Goal: Task Accomplishment & Management: Complete application form

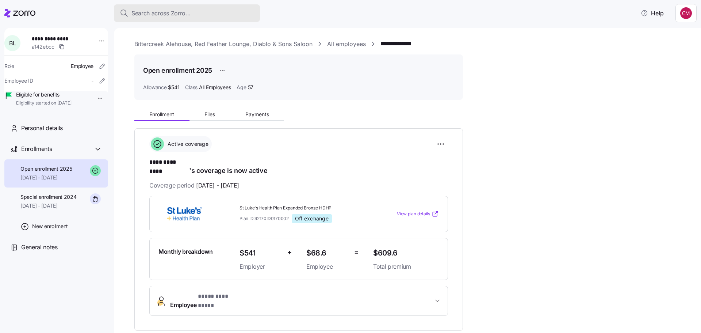
click at [172, 13] on span "Search across Zorro..." at bounding box center [161, 13] width 59 height 9
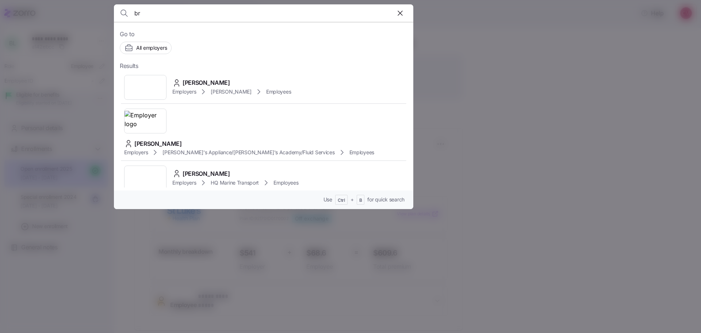
type input "b"
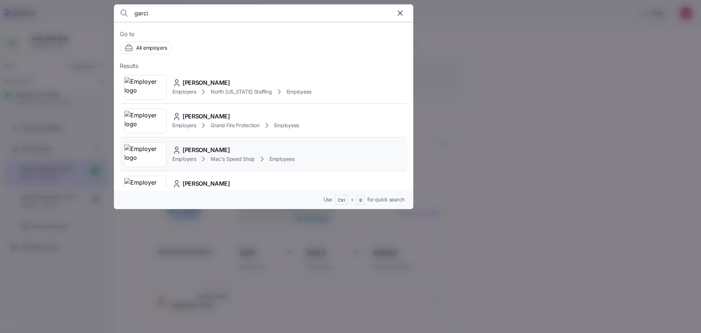
type input "garci"
click at [161, 146] on img at bounding box center [146, 154] width 42 height 20
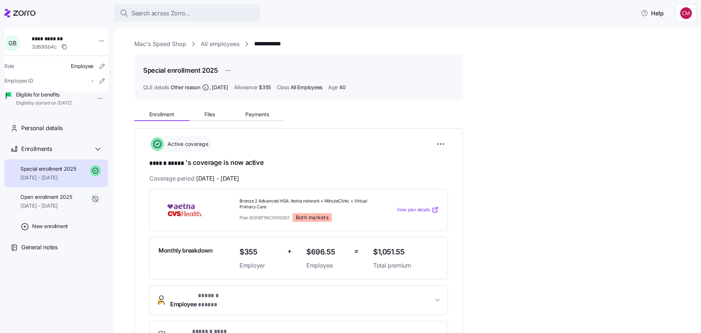
scroll to position [37, 0]
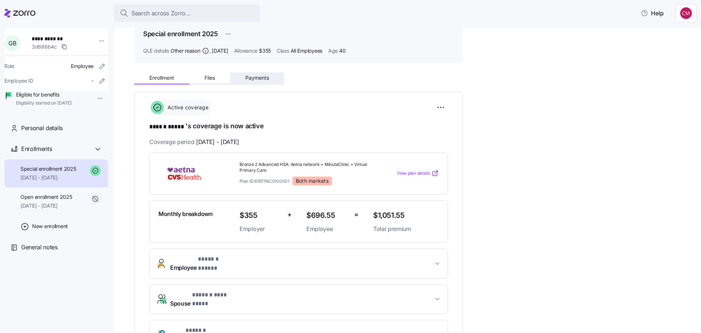
click at [259, 76] on span "Payments" at bounding box center [258, 77] width 24 height 5
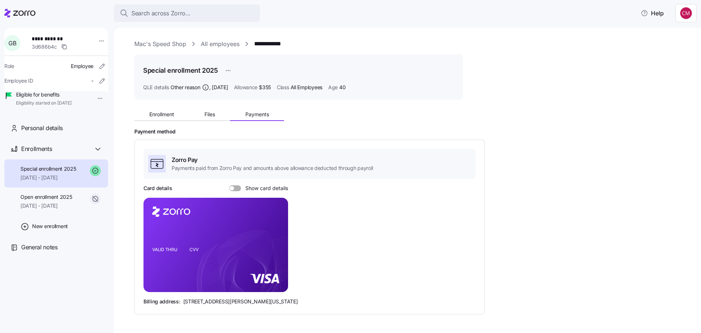
click at [235, 186] on span at bounding box center [237, 188] width 7 height 6
click at [229, 185] on input "Show card details" at bounding box center [229, 185] width 0 height 0
click at [156, 116] on span "Enrollment" at bounding box center [161, 114] width 25 height 5
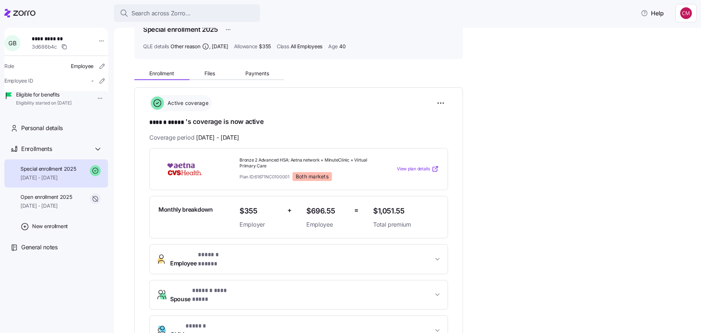
scroll to position [110, 0]
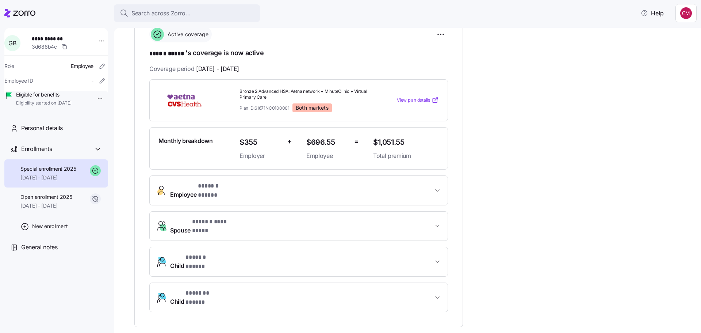
click at [268, 147] on span "$355" at bounding box center [261, 142] width 42 height 12
click at [187, 190] on span "Employee * ****** ***** *" at bounding box center [204, 191] width 68 height 18
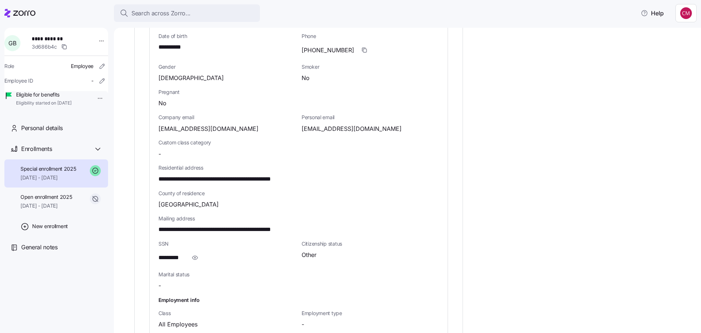
scroll to position [365, 0]
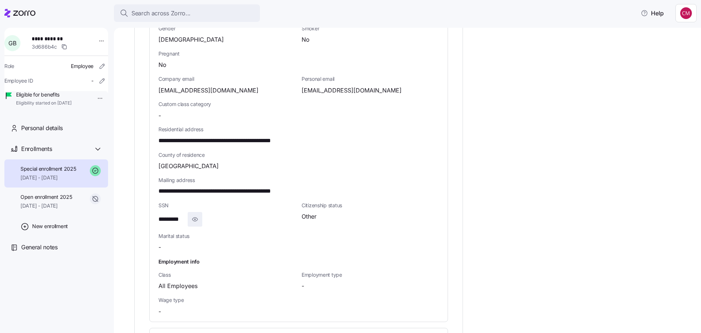
click at [196, 215] on icon "button" at bounding box center [194, 219] width 7 height 9
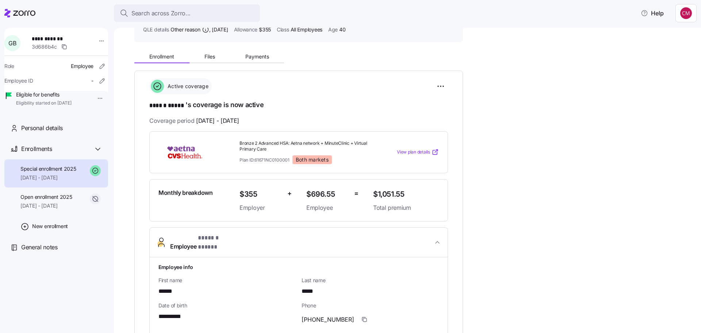
scroll to position [0, 0]
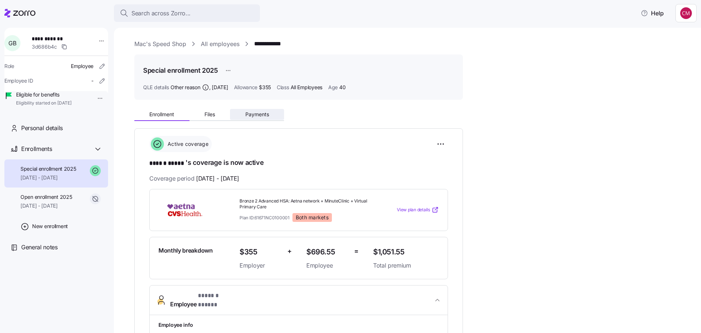
click at [240, 115] on button "Payments" at bounding box center [257, 114] width 54 height 11
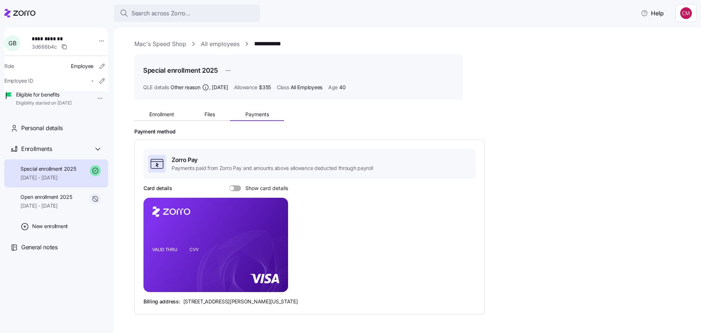
click at [230, 185] on label "Show card details" at bounding box center [258, 188] width 59 height 6
click at [229, 185] on input "Show card details" at bounding box center [229, 185] width 0 height 0
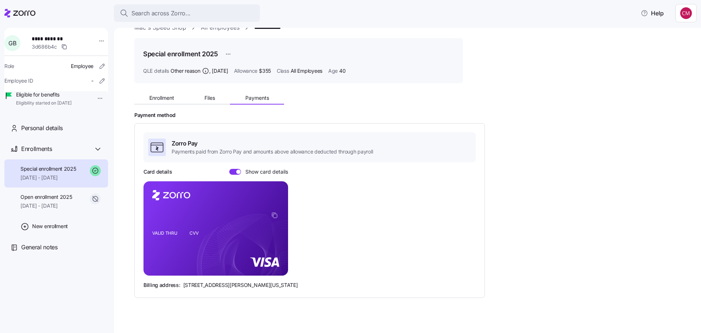
scroll to position [25, 0]
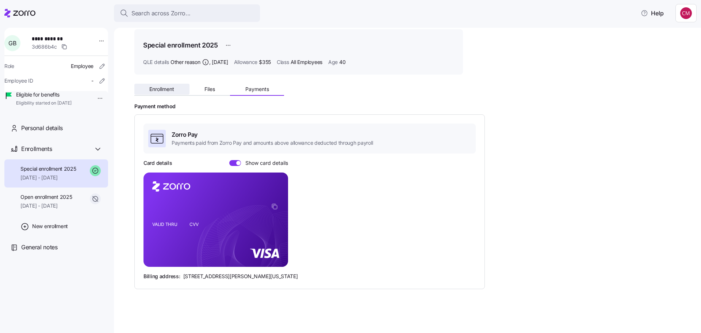
click at [156, 89] on span "Enrollment" at bounding box center [161, 89] width 25 height 5
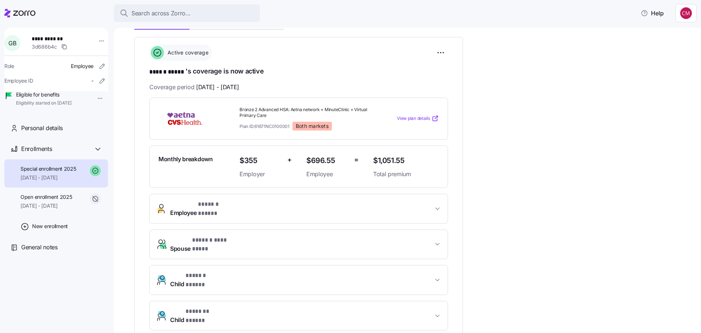
scroll to position [73, 0]
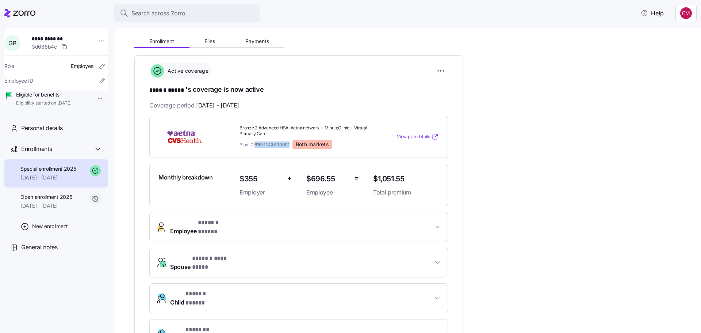
drag, startPoint x: 290, startPoint y: 145, endPoint x: 256, endPoint y: 142, distance: 33.7
click at [256, 142] on div "Plan ID: 61671NC0100001 Both markets" at bounding box center [304, 144] width 128 height 9
copy span "61671NC0100001"
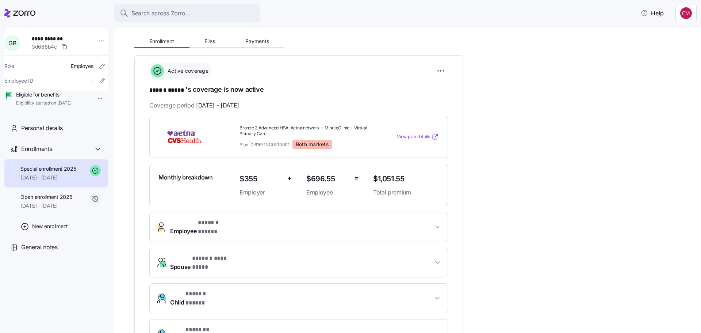
click at [68, 172] on span "Special enrollment 2025" at bounding box center [48, 168] width 56 height 7
click at [70, 201] on span "Open enrollment 2025" at bounding box center [46, 196] width 52 height 7
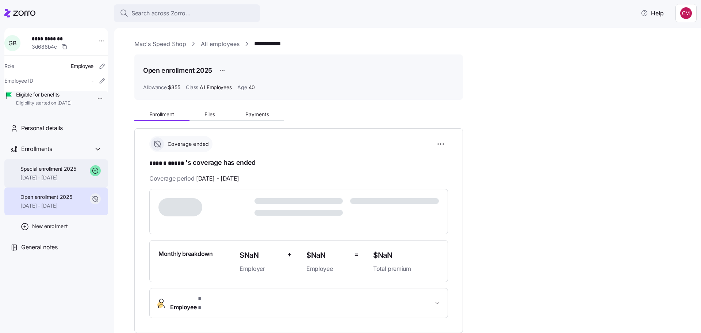
click at [65, 181] on span "[DATE] - [DATE]" at bounding box center [48, 177] width 56 height 7
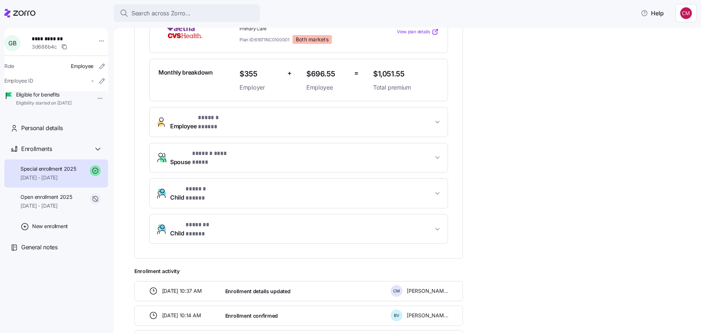
scroll to position [73, 0]
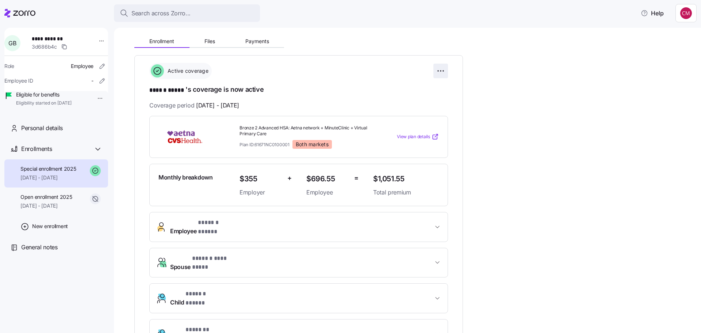
click at [439, 71] on html "**********" at bounding box center [350, 164] width 701 height 328
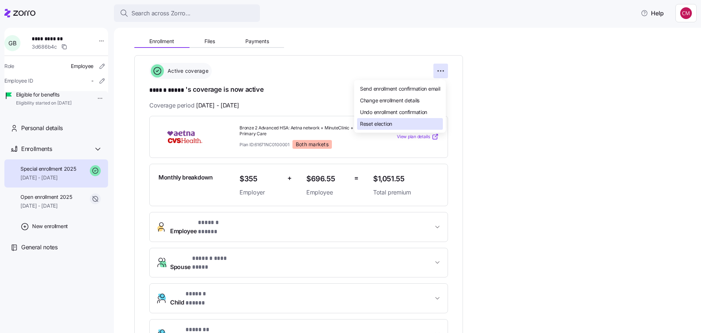
click at [385, 123] on span "Reset election" at bounding box center [376, 123] width 32 height 7
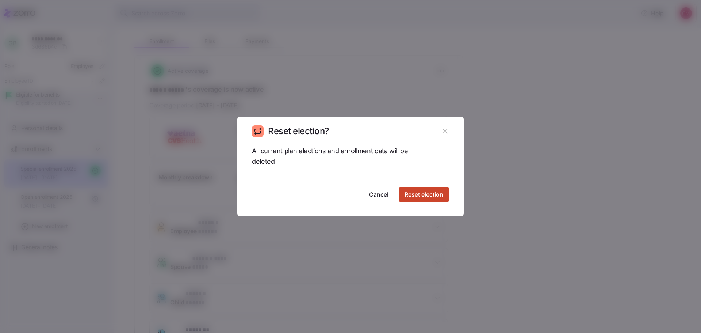
click at [431, 195] on span "Reset election" at bounding box center [424, 194] width 39 height 9
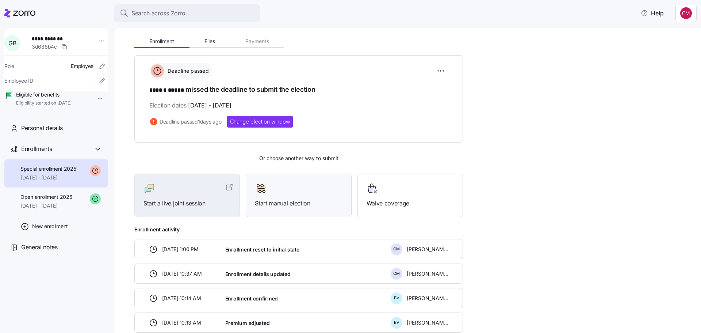
click at [279, 205] on span "Start manual election" at bounding box center [298, 203] width 87 height 9
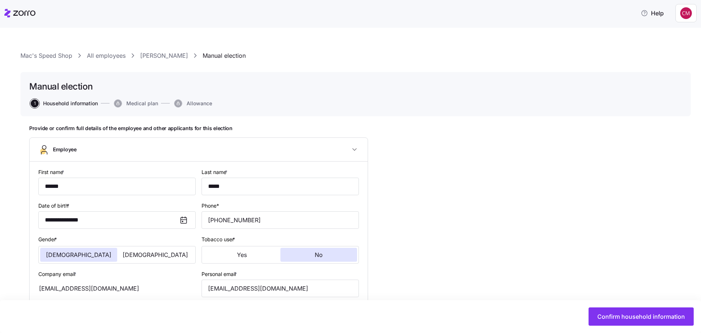
type input "All Employees"
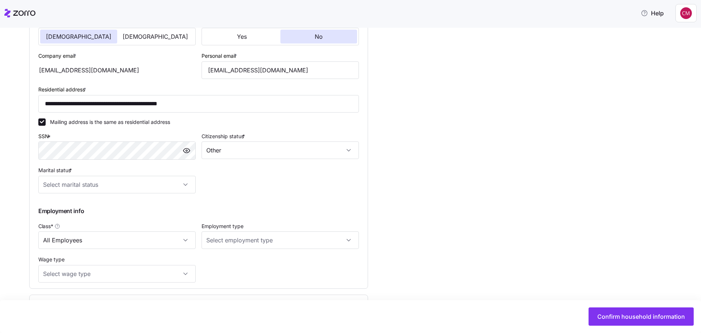
scroll to position [219, 0]
click at [188, 185] on input "Marital status *" at bounding box center [116, 184] width 157 height 18
click at [65, 220] on span "Married" at bounding box center [56, 221] width 19 height 8
type input "Married"
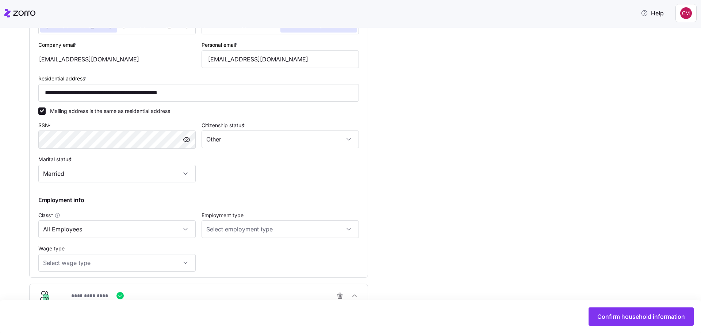
scroll to position [296, 0]
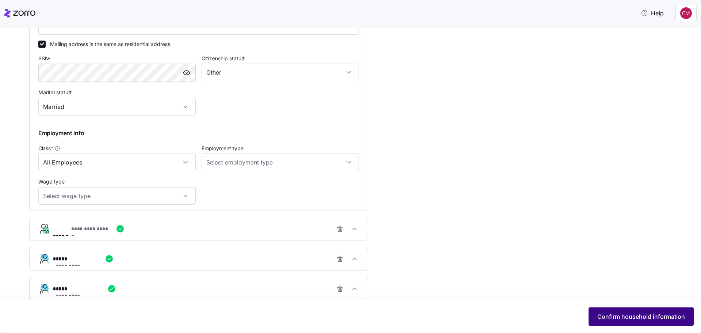
click at [615, 311] on button "Confirm household information" at bounding box center [641, 316] width 105 height 18
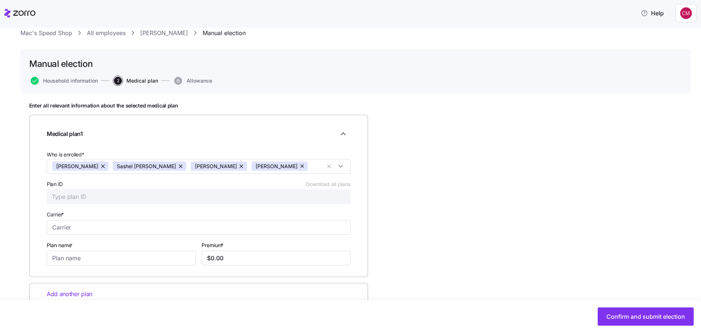
scroll to position [40, 0]
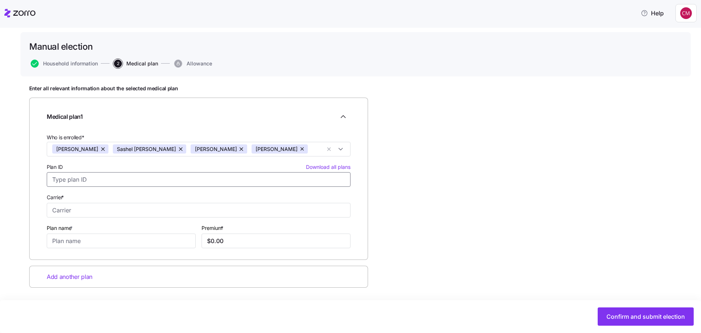
click at [103, 182] on input "Plan ID Download all plans" at bounding box center [199, 179] width 304 height 15
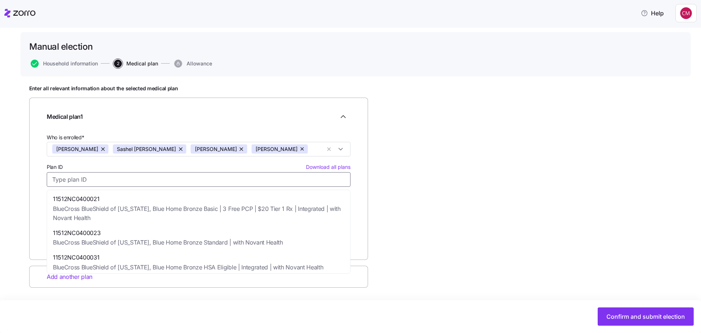
paste input "61671NC0100001"
type input "61671NC0100001"
type input "Aetna CVS Health"
type input "Bronze 2 Advanced HSA: Aetna network + MinuteClinic + Virtual Primary Care"
type input "$1,301.24"
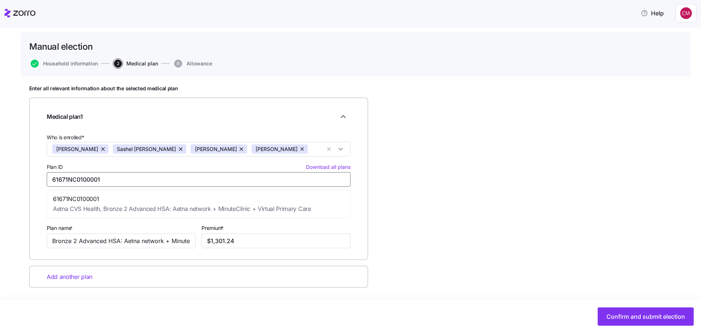
click at [175, 202] on span "61671NC0100001" at bounding box center [182, 198] width 258 height 9
type input "61671NC0100001"
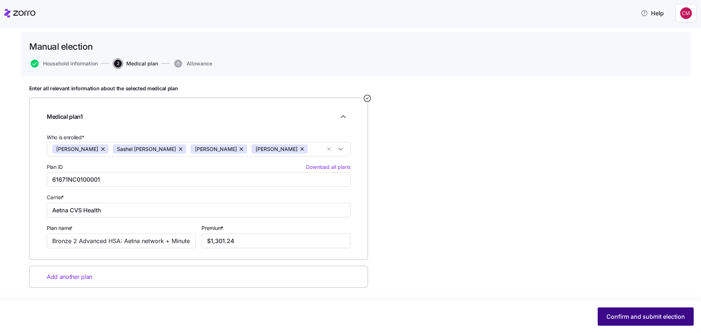
click at [649, 311] on button "Confirm and submit election" at bounding box center [646, 316] width 96 height 18
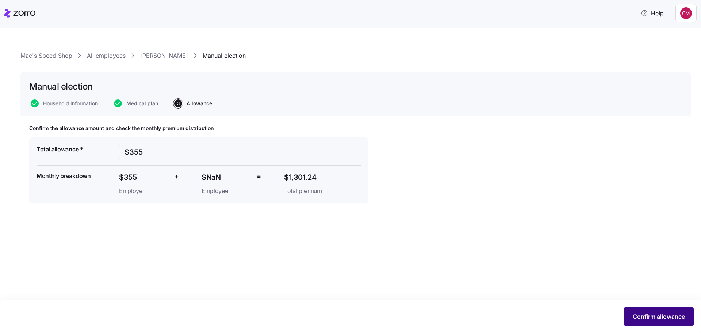
click at [660, 319] on span "Confirm allowance" at bounding box center [659, 316] width 52 height 9
click at [656, 316] on span "Confirm allowance" at bounding box center [659, 316] width 52 height 9
click at [657, 319] on span "Confirm allowance" at bounding box center [659, 316] width 52 height 9
click at [136, 151] on input "$355" at bounding box center [143, 152] width 49 height 15
click at [162, 155] on input "$355" at bounding box center [143, 152] width 49 height 15
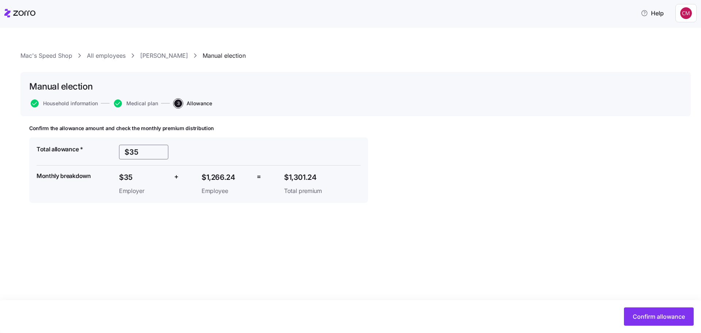
type input "$3"
type input "$6"
type input "$355"
click at [459, 178] on div "Confirm the allowance amount and check the monthly premium distribution Total a…" at bounding box center [355, 182] width 653 height 114
click at [654, 312] on span "Confirm allowance" at bounding box center [659, 316] width 52 height 9
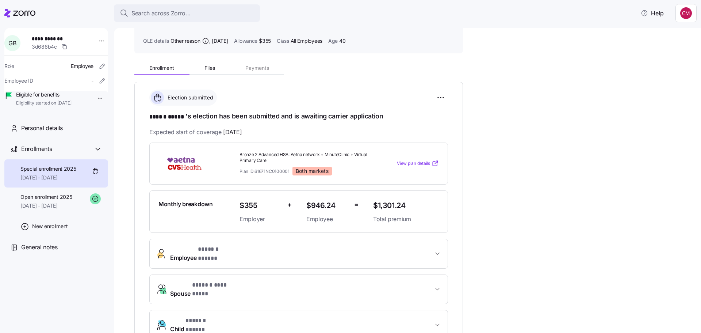
scroll to position [146, 0]
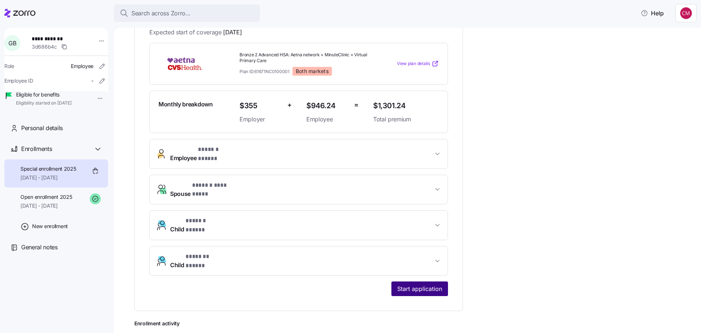
click at [433, 284] on span "Start application" at bounding box center [420, 288] width 45 height 9
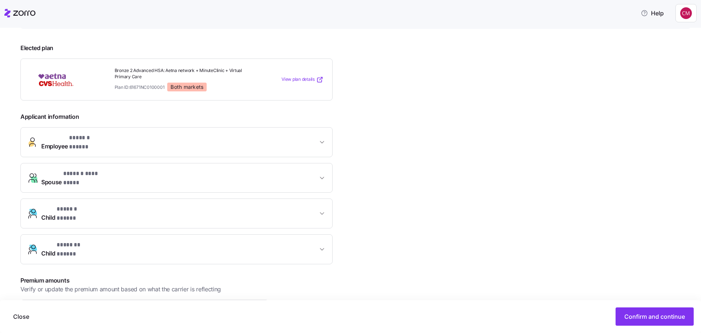
scroll to position [174, 0]
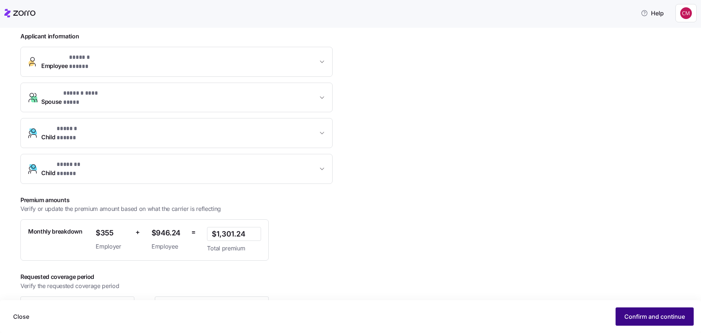
click at [642, 317] on span "Confirm and continue" at bounding box center [655, 316] width 61 height 9
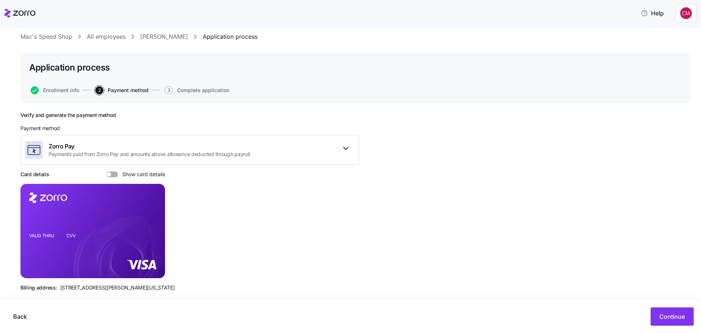
scroll to position [28, 0]
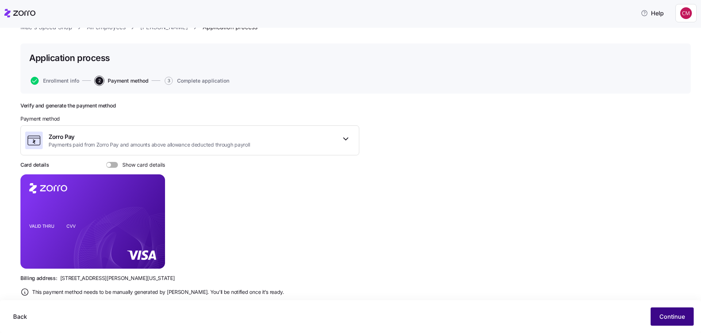
click at [671, 312] on button "Continue" at bounding box center [672, 316] width 43 height 18
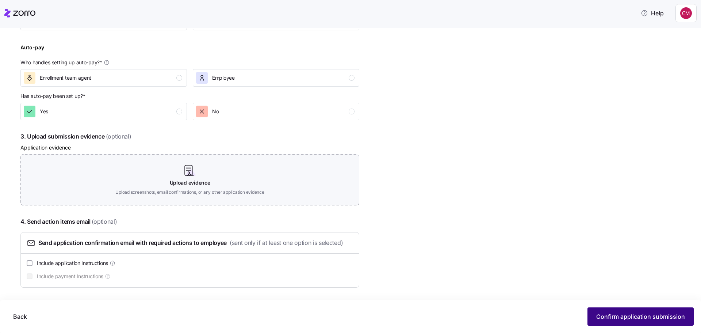
click at [628, 313] on span "Confirm application submission" at bounding box center [641, 316] width 89 height 9
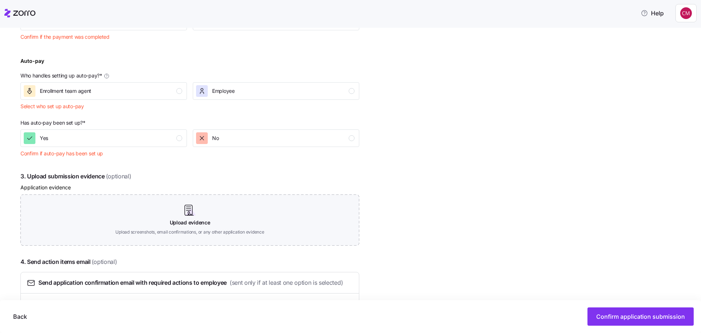
scroll to position [247, 0]
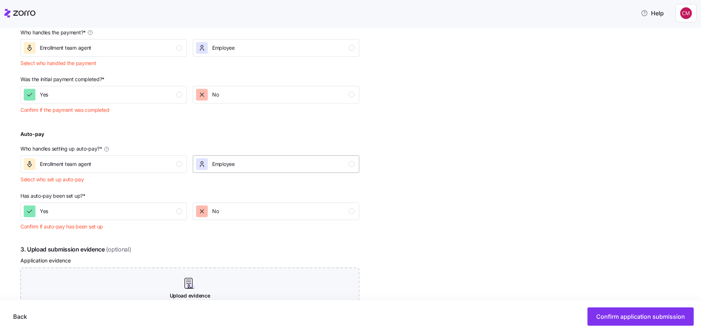
click at [351, 163] on div "button" at bounding box center [352, 164] width 6 height 6
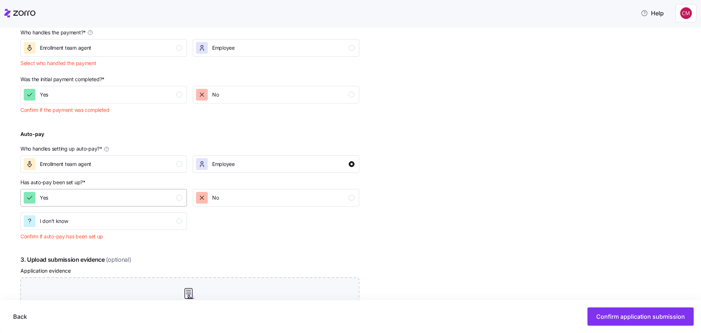
click at [175, 198] on div "Yes" at bounding box center [103, 198] width 159 height 12
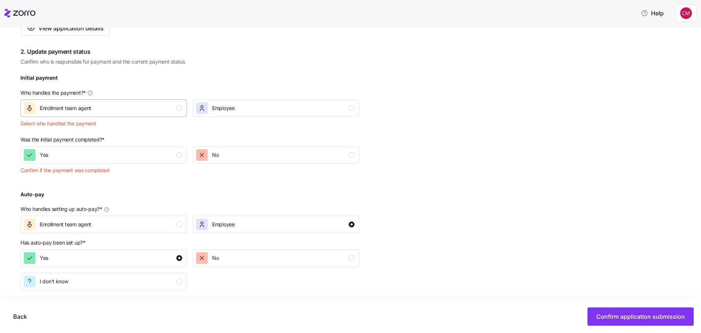
scroll to position [174, 0]
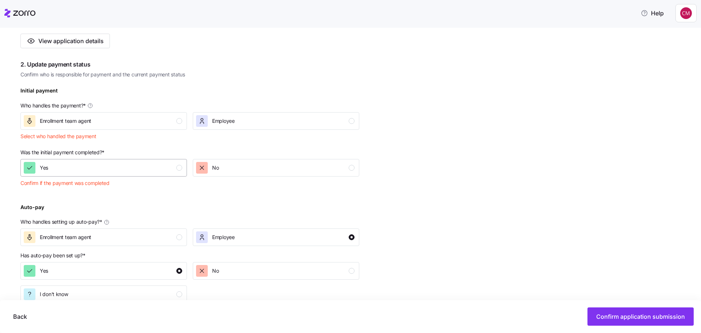
click at [177, 166] on div "button" at bounding box center [179, 168] width 6 height 6
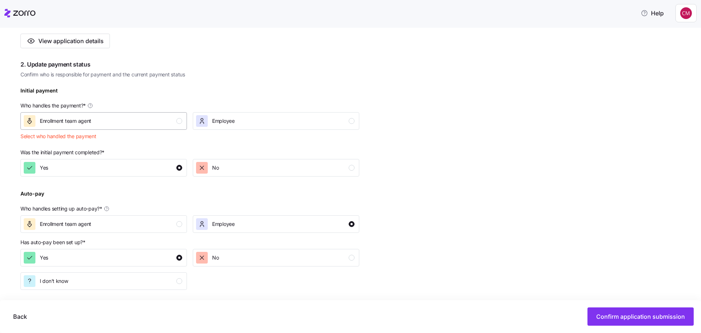
click at [176, 119] on div "Enrollment team agent" at bounding box center [103, 121] width 159 height 12
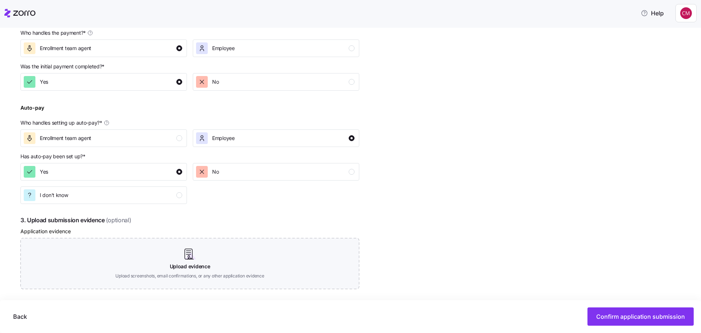
scroll to position [331, 0]
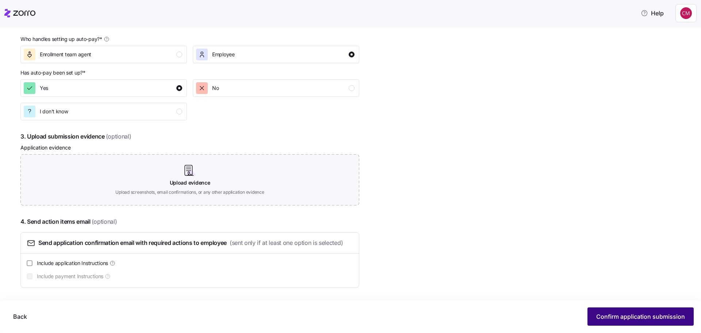
click at [601, 311] on button "Confirm application submission" at bounding box center [641, 316] width 106 height 18
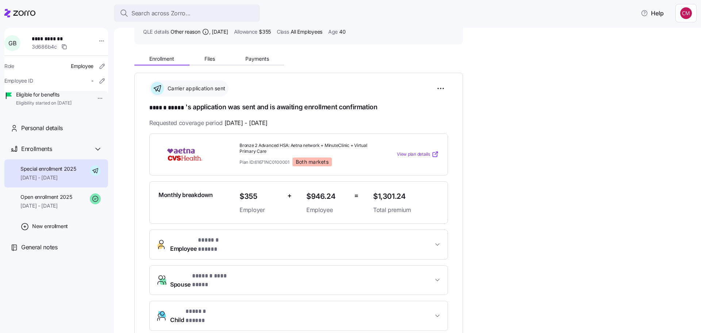
scroll to position [146, 0]
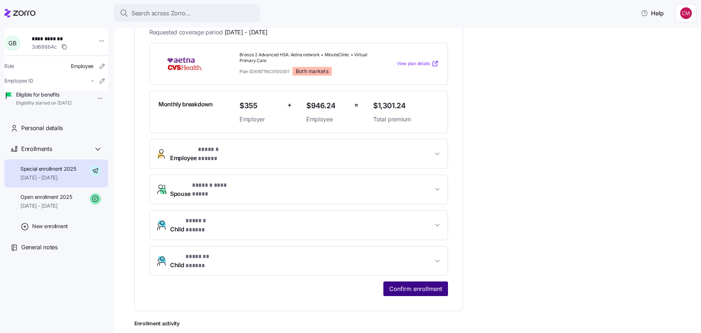
click at [427, 284] on span "Confirm enrollment" at bounding box center [415, 288] width 53 height 9
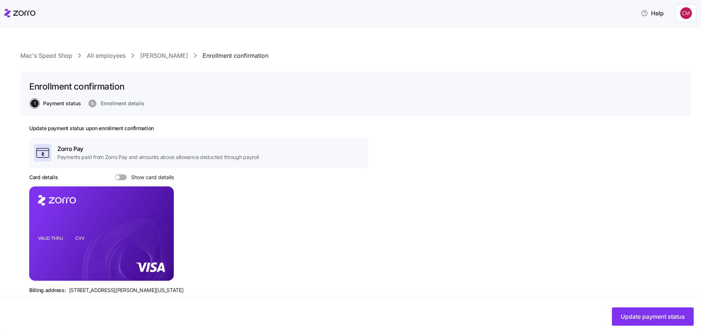
scroll to position [247, 0]
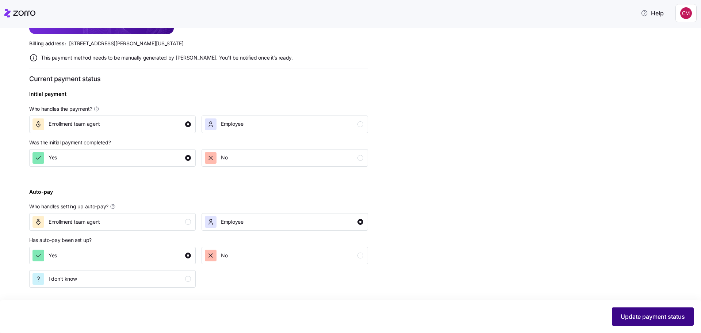
click at [648, 312] on button "Update payment status" at bounding box center [653, 316] width 82 height 18
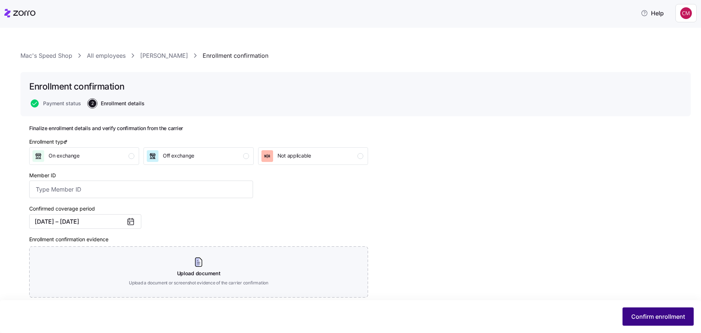
click at [645, 314] on span "Confirm enrollment" at bounding box center [659, 316] width 54 height 9
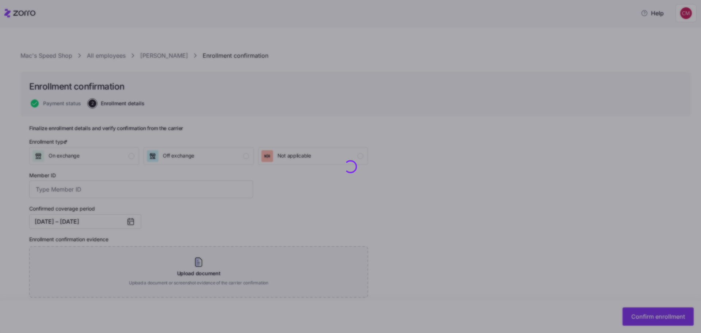
checkbox input "false"
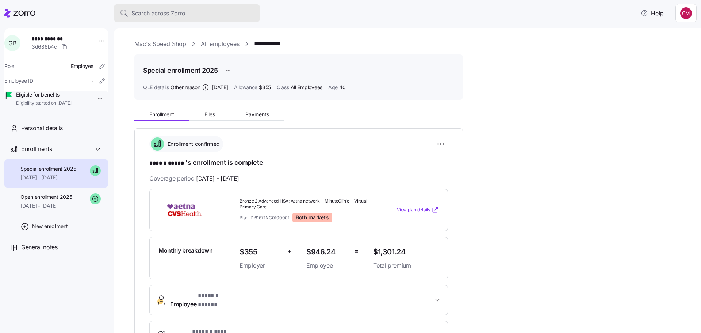
click at [154, 9] on span "Search across Zorro..." at bounding box center [161, 13] width 59 height 9
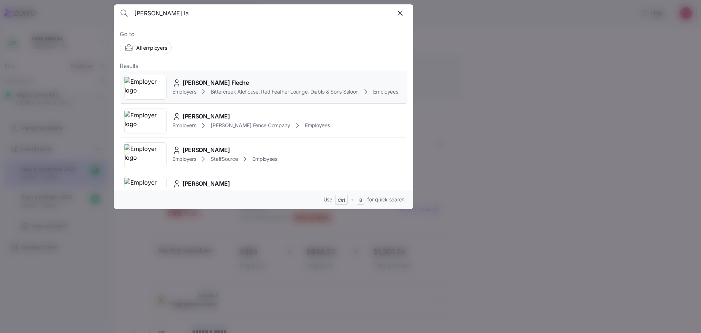
type input "[PERSON_NAME] la"
click at [152, 91] on img at bounding box center [146, 87] width 42 height 20
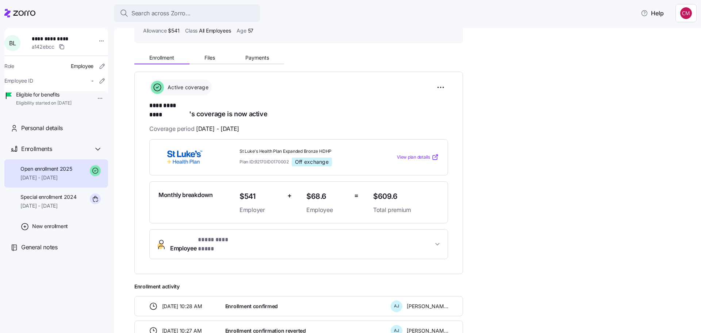
scroll to position [110, 0]
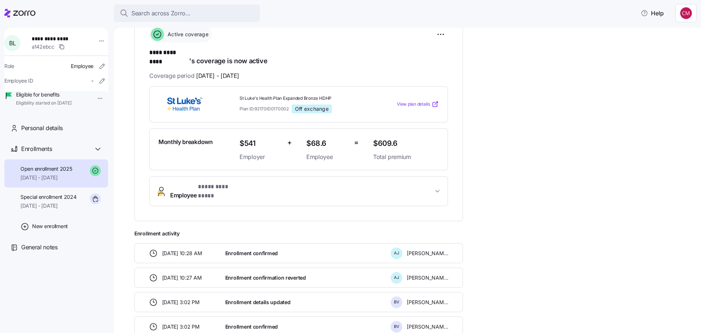
click at [287, 189] on button "Employee * **** ********* *" at bounding box center [299, 190] width 298 height 29
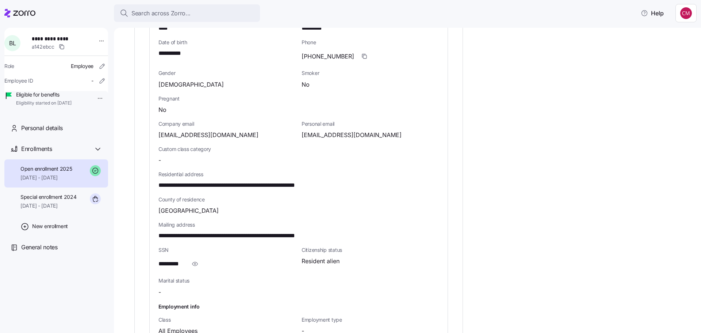
scroll to position [365, 0]
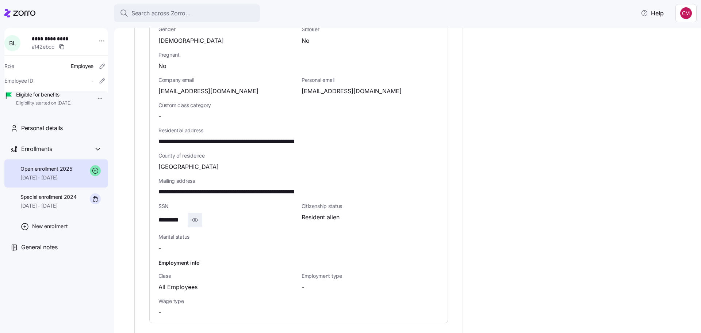
click at [194, 216] on icon "button" at bounding box center [194, 220] width 7 height 9
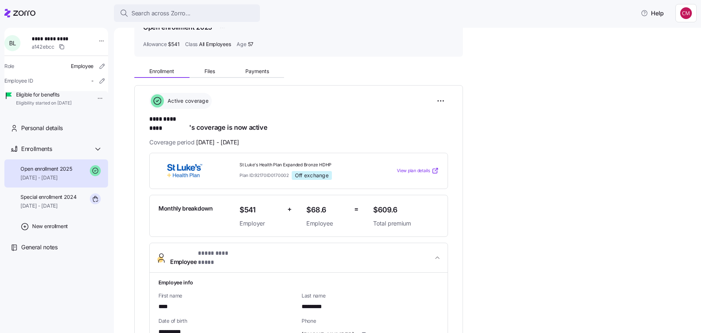
scroll to position [37, 0]
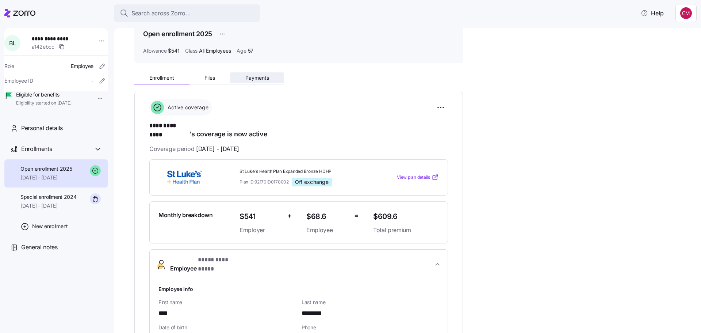
click at [251, 82] on button "Payments" at bounding box center [257, 77] width 54 height 11
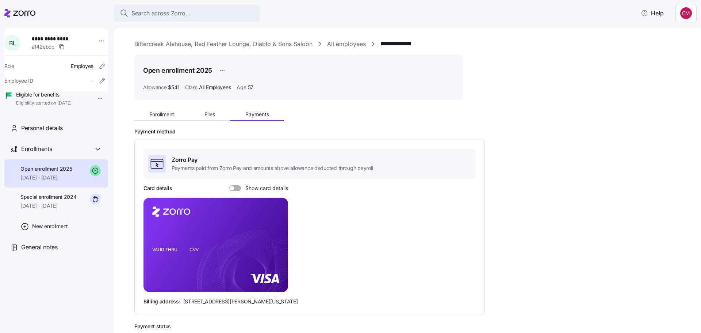
click at [238, 191] on span at bounding box center [237, 188] width 7 height 6
click at [229, 185] on input "Show card details" at bounding box center [229, 185] width 0 height 0
click at [147, 110] on button "Enrollment" at bounding box center [161, 114] width 55 height 11
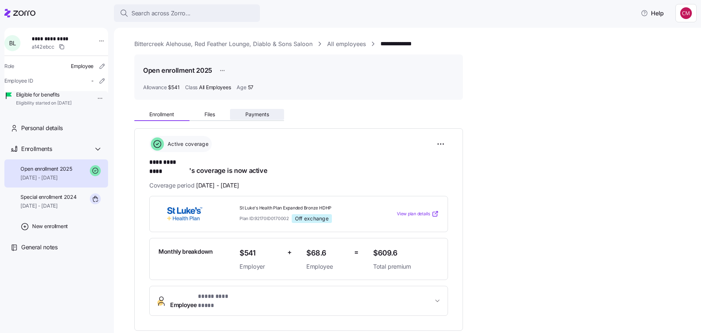
click at [272, 113] on button "Payments" at bounding box center [257, 114] width 54 height 11
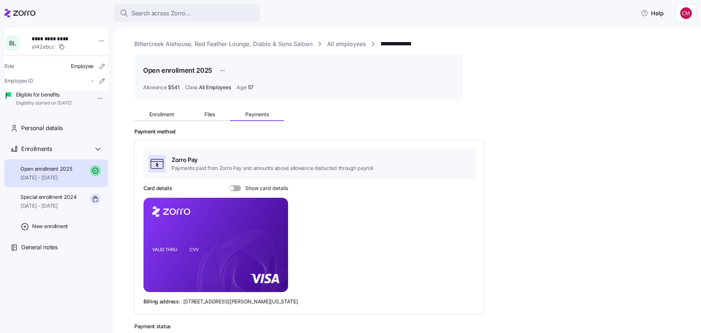
click at [236, 187] on span at bounding box center [237, 188] width 7 height 6
click at [229, 185] on input "Show card details" at bounding box center [229, 185] width 0 height 0
click at [196, 13] on div "Search across Zorro..." at bounding box center [187, 13] width 134 height 9
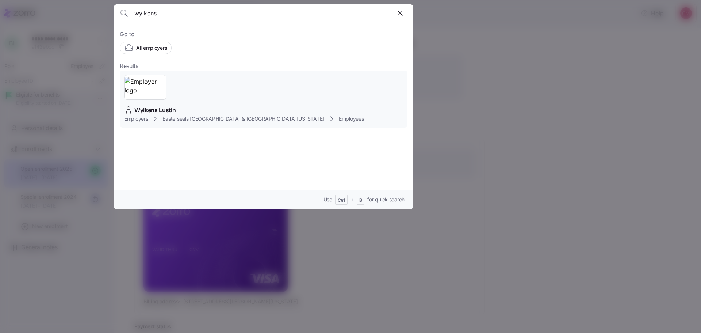
type input "wylkens"
click at [155, 95] on img at bounding box center [146, 87] width 42 height 20
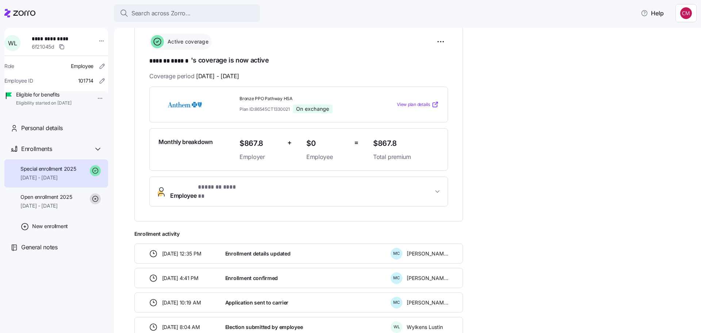
scroll to position [110, 0]
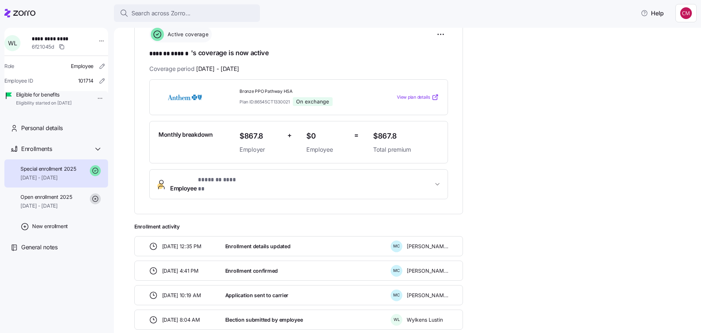
click at [246, 179] on span "Employee * ******* ****** *" at bounding box center [301, 184] width 263 height 18
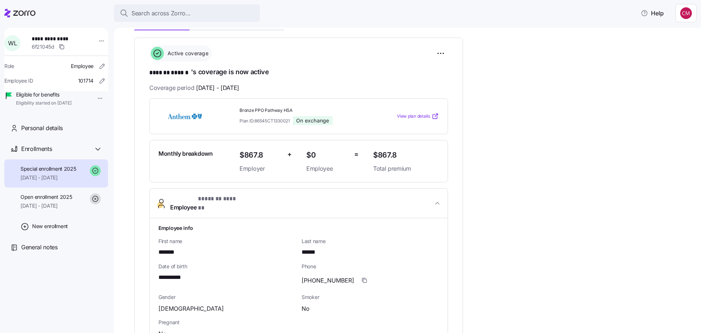
scroll to position [37, 0]
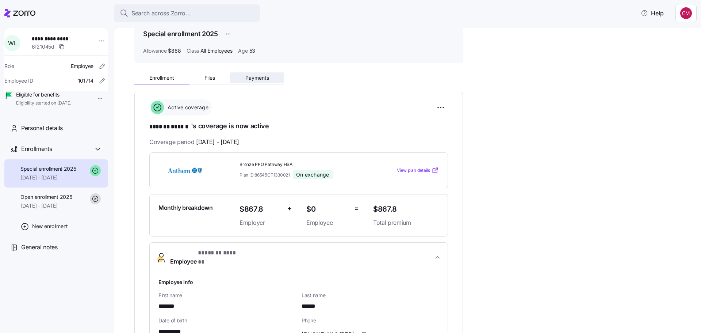
click at [246, 82] on button "Payments" at bounding box center [257, 77] width 54 height 11
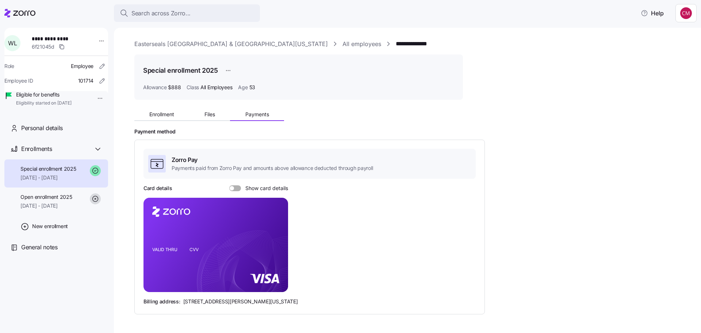
click at [233, 186] on span at bounding box center [232, 188] width 4 height 4
click at [229, 185] on input "Show card details" at bounding box center [229, 185] width 0 height 0
click at [166, 116] on span "Enrollment" at bounding box center [161, 114] width 25 height 5
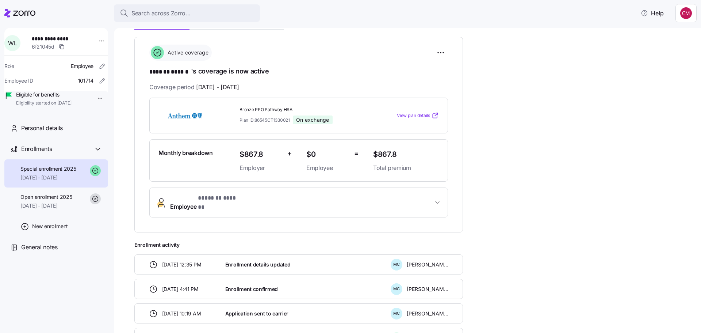
scroll to position [144, 0]
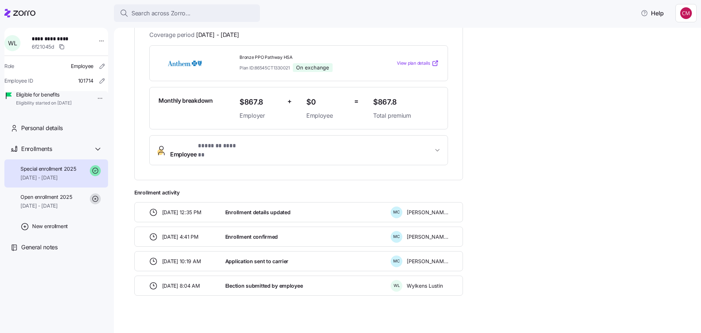
click at [243, 147] on span "Employee * ******* ****** *" at bounding box center [301, 150] width 263 height 18
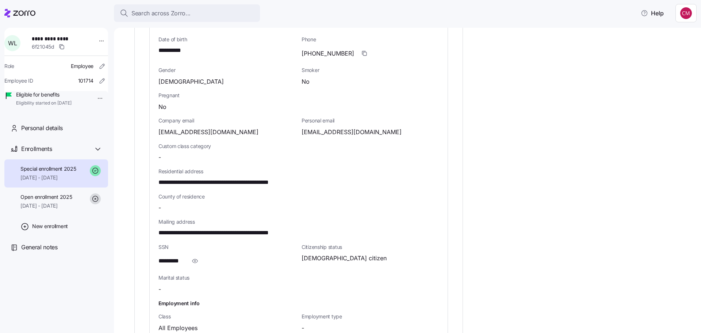
scroll to position [329, 0]
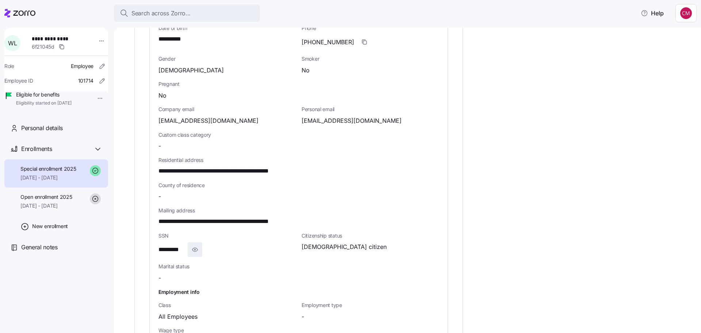
click at [196, 245] on icon "button" at bounding box center [194, 249] width 7 height 9
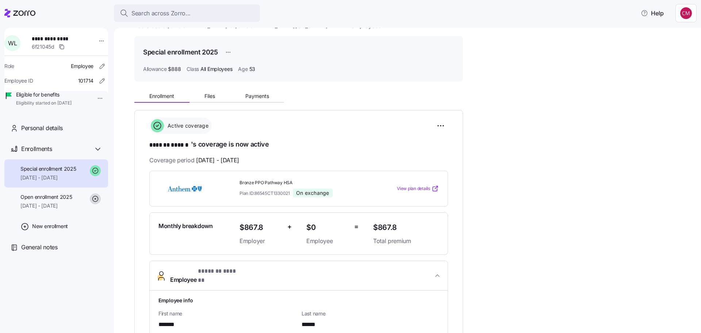
scroll to position [0, 0]
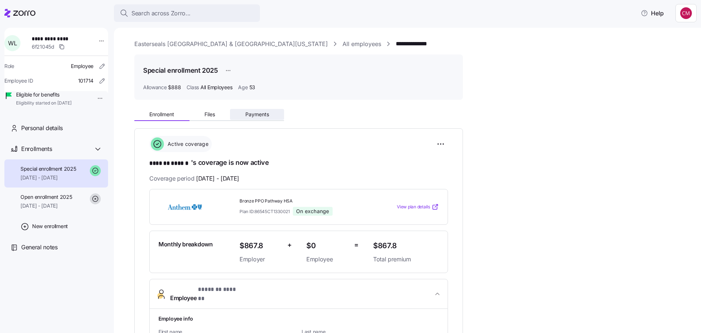
click at [257, 112] on span "Payments" at bounding box center [258, 114] width 24 height 5
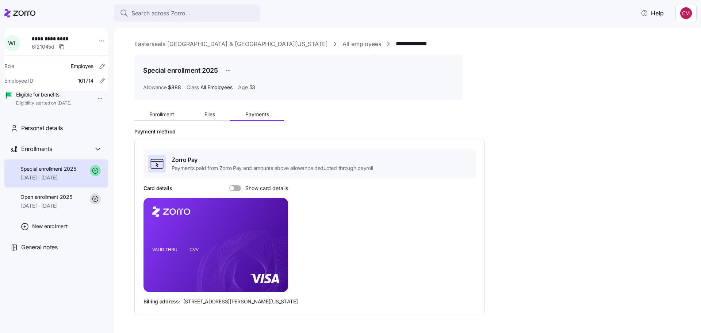
click at [232, 185] on div at bounding box center [235, 188] width 12 height 6
click at [229, 185] on input "Show card details" at bounding box center [229, 185] width 0 height 0
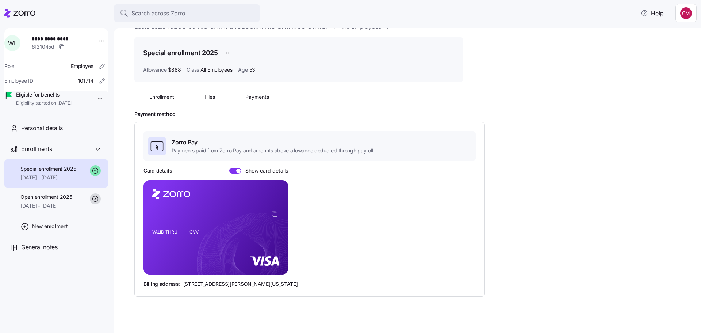
scroll to position [25, 0]
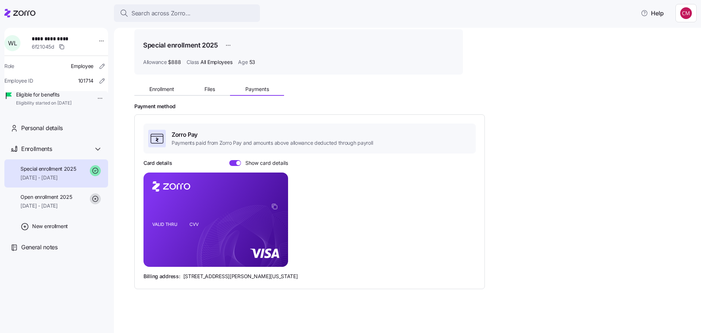
click at [18, 9] on icon at bounding box center [19, 13] width 31 height 9
